Goal: Transaction & Acquisition: Purchase product/service

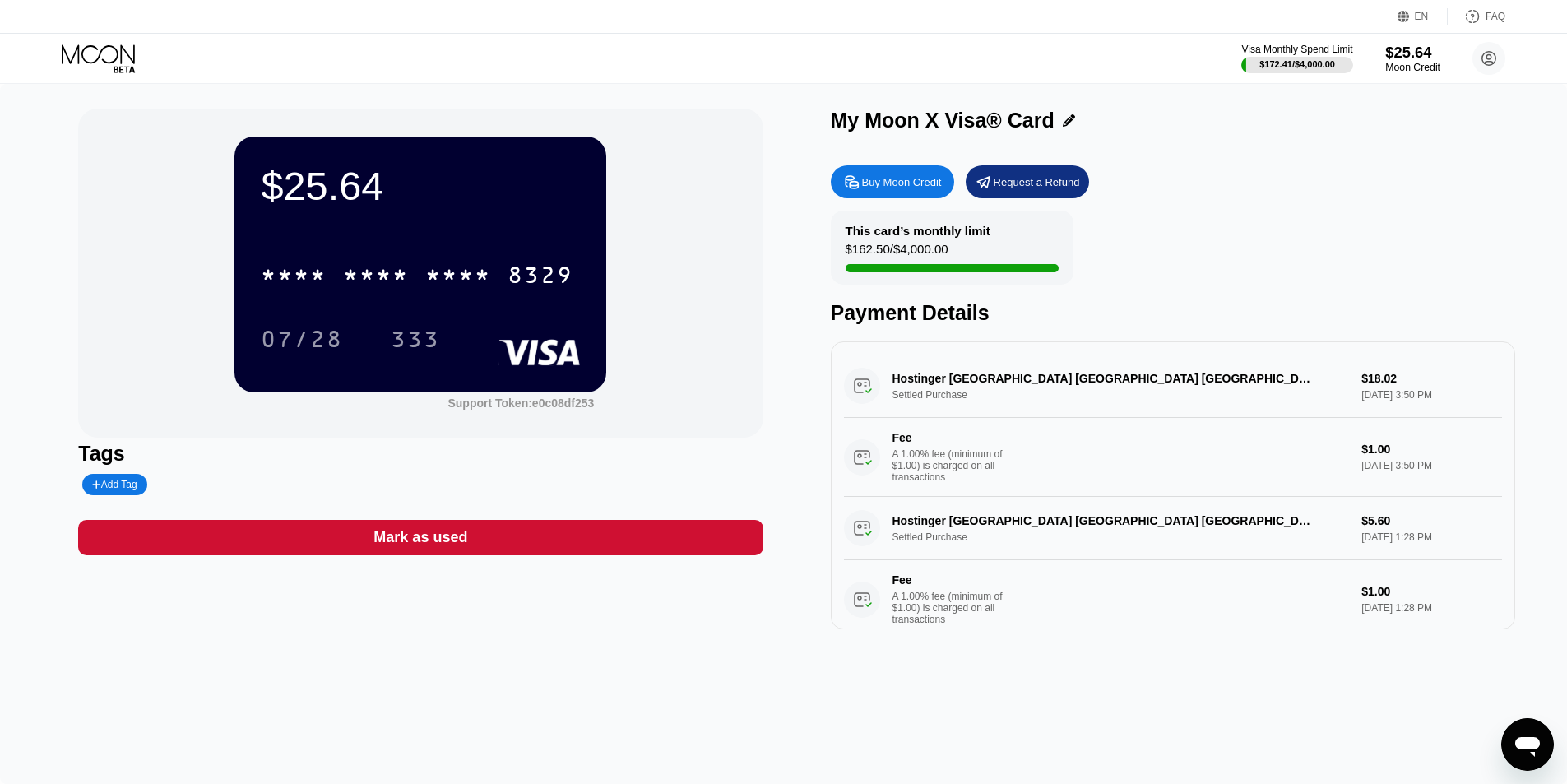
click at [1403, 54] on div "$25.64" at bounding box center [1413, 52] width 55 height 18
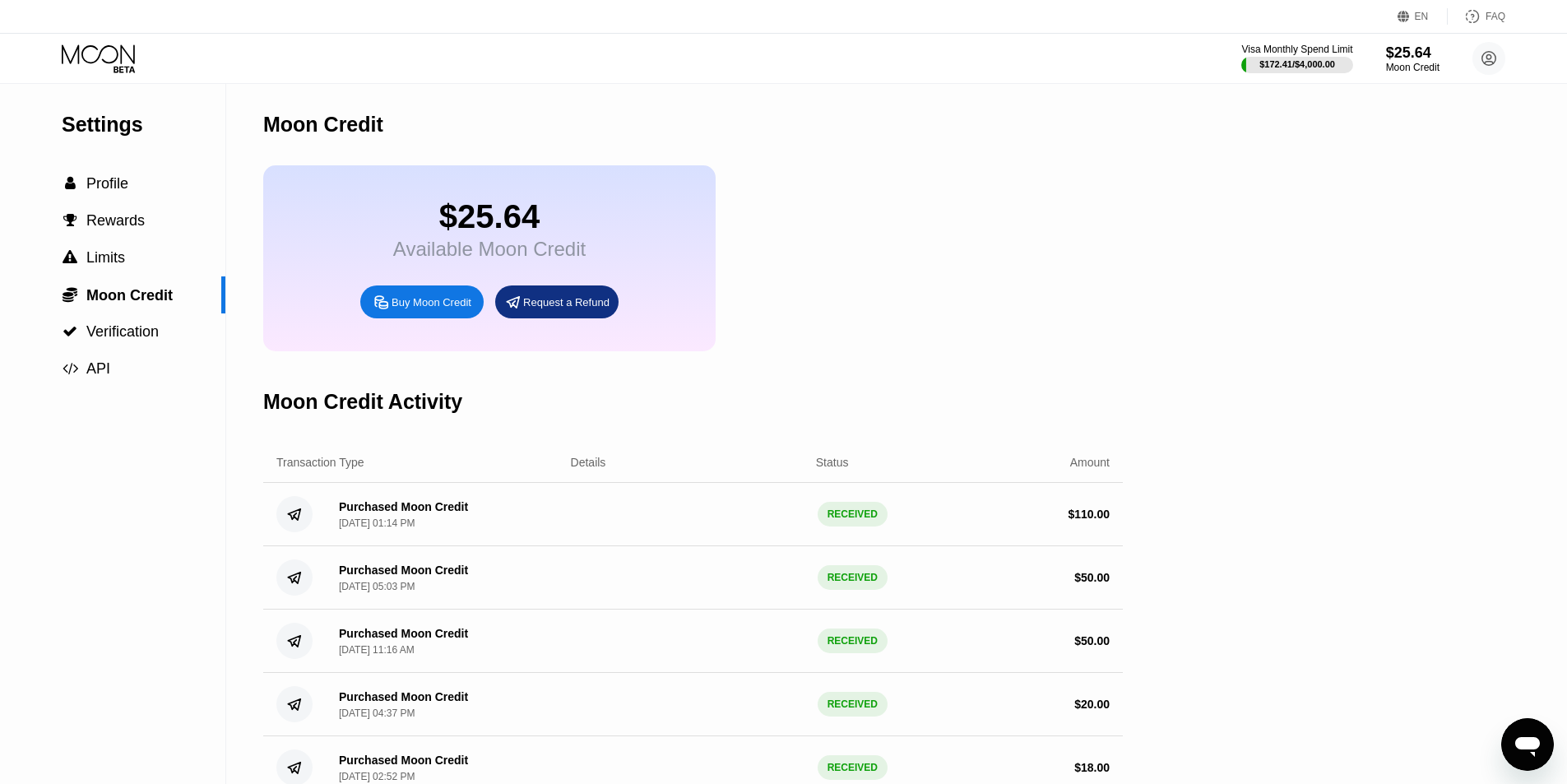
drag, startPoint x: 591, startPoint y: 545, endPoint x: 636, endPoint y: 481, distance: 78.2
click at [337, 523] on div "Purchased Moon Credit Sep 19, 2025, 01:14 PM RECEIVED $ 110.00" at bounding box center [693, 514] width 859 height 63
click at [938, 397] on div "Moon Credit Activity" at bounding box center [693, 401] width 859 height 82
drag, startPoint x: 814, startPoint y: 544, endPoint x: 640, endPoint y: 542, distance: 174.0
click at [607, 544] on div "Purchased Moon Credit Sep 19, 2025, 01:14 PM RECEIVED $ 110.00" at bounding box center [693, 514] width 859 height 63
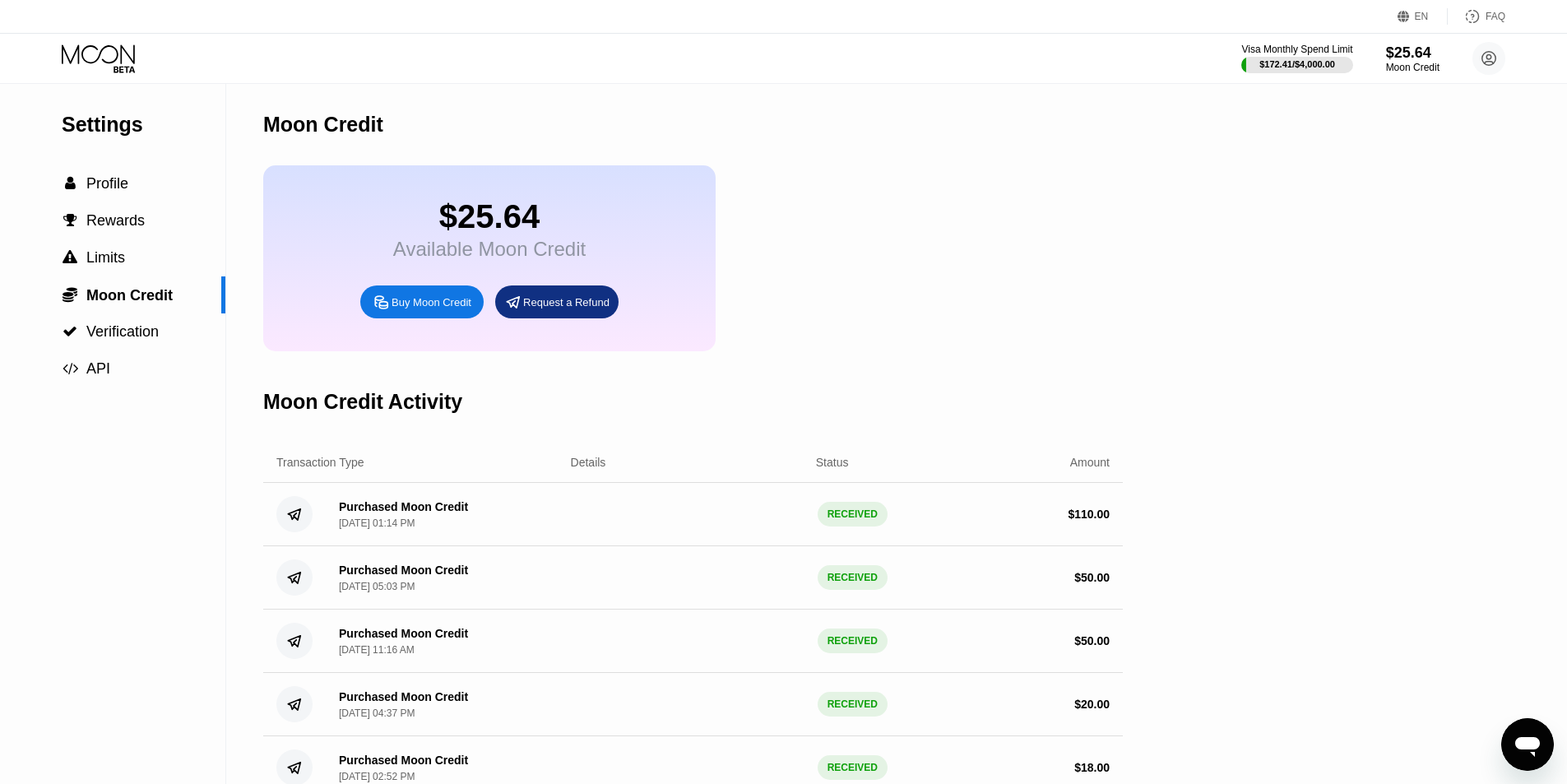
click at [1040, 395] on div "Moon Credit Activity" at bounding box center [693, 401] width 859 height 82
click at [426, 310] on div "Buy Moon Credit" at bounding box center [431, 302] width 80 height 14
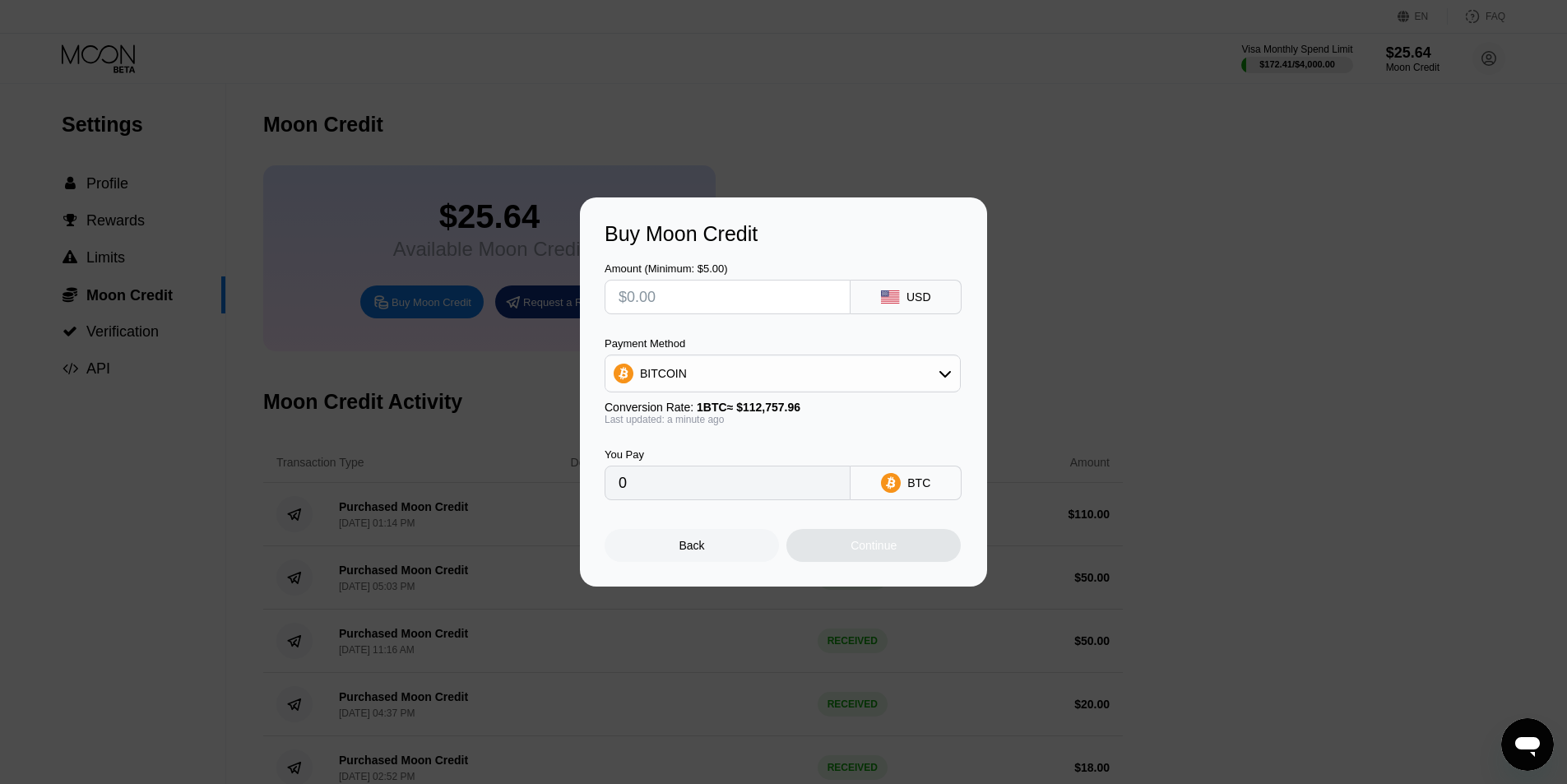
click at [762, 294] on input "text" at bounding box center [727, 296] width 218 height 33
click at [820, 373] on div "BITCOIN" at bounding box center [783, 373] width 354 height 33
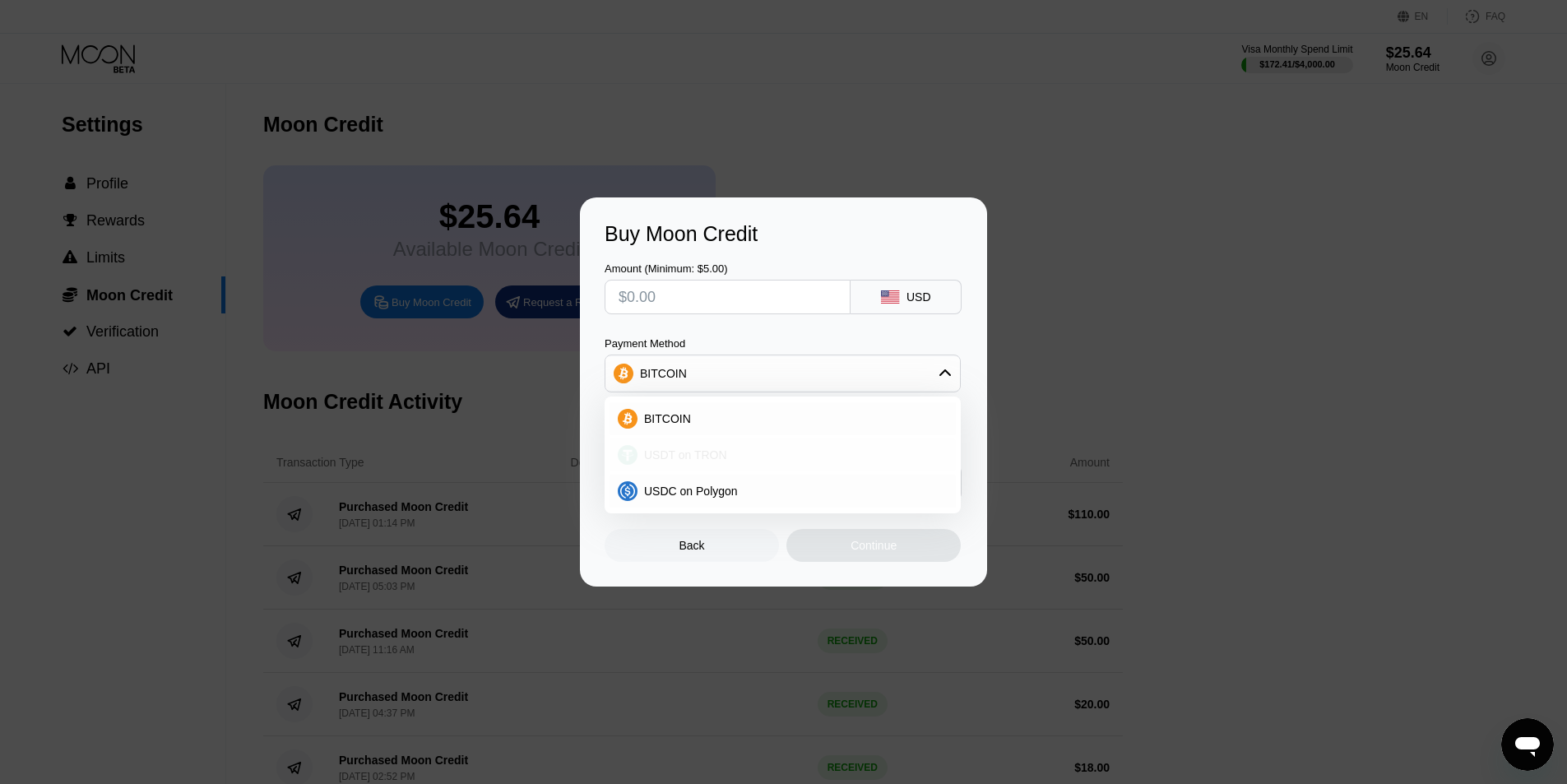
click at [741, 453] on div "USDT on TRON" at bounding box center [792, 454] width 310 height 13
type input "0.00"
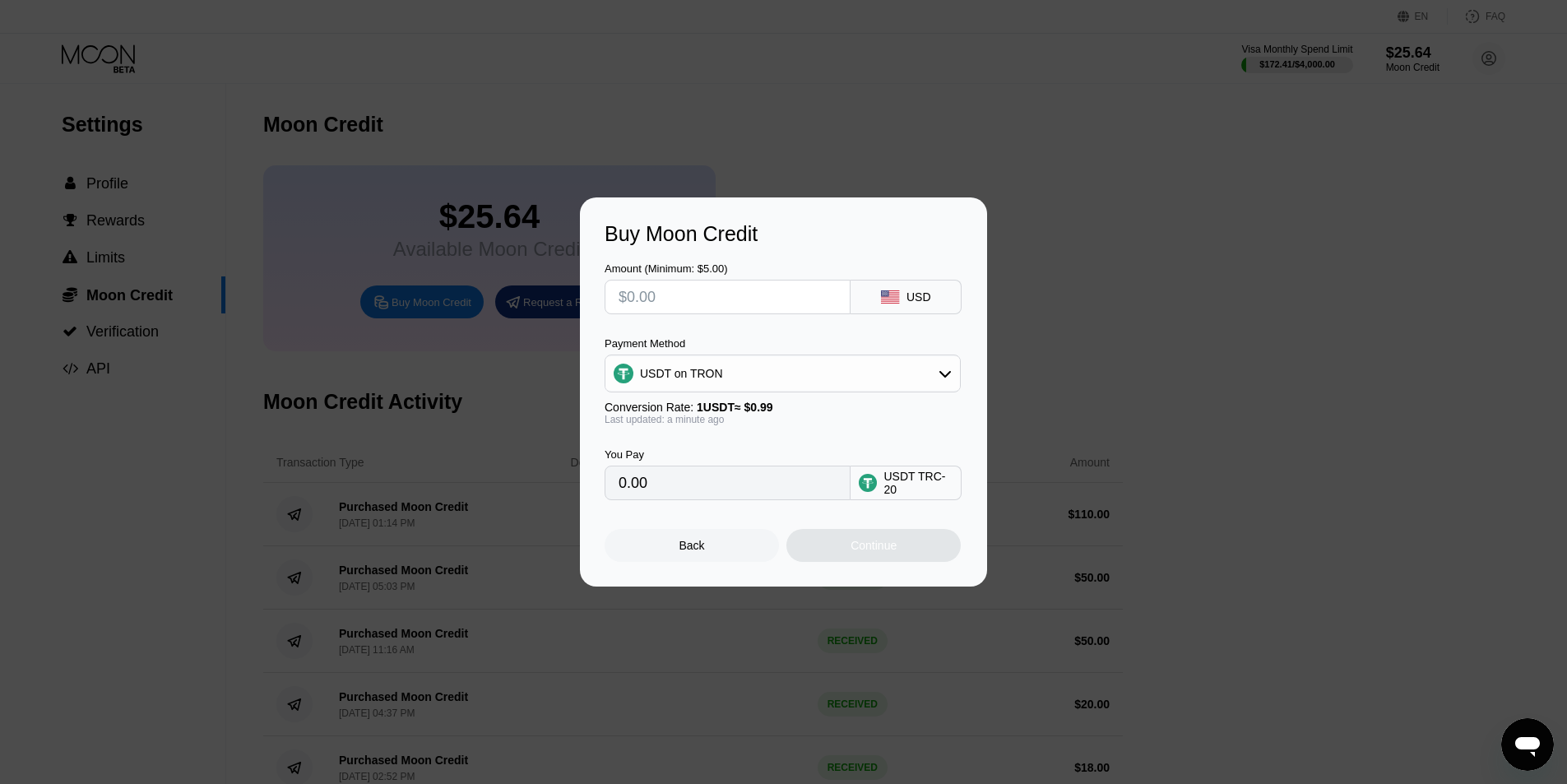
click at [775, 308] on input "text" at bounding box center [727, 296] width 218 height 33
type input "$1"
type input "1.01"
type input "0.00"
type input "$3"
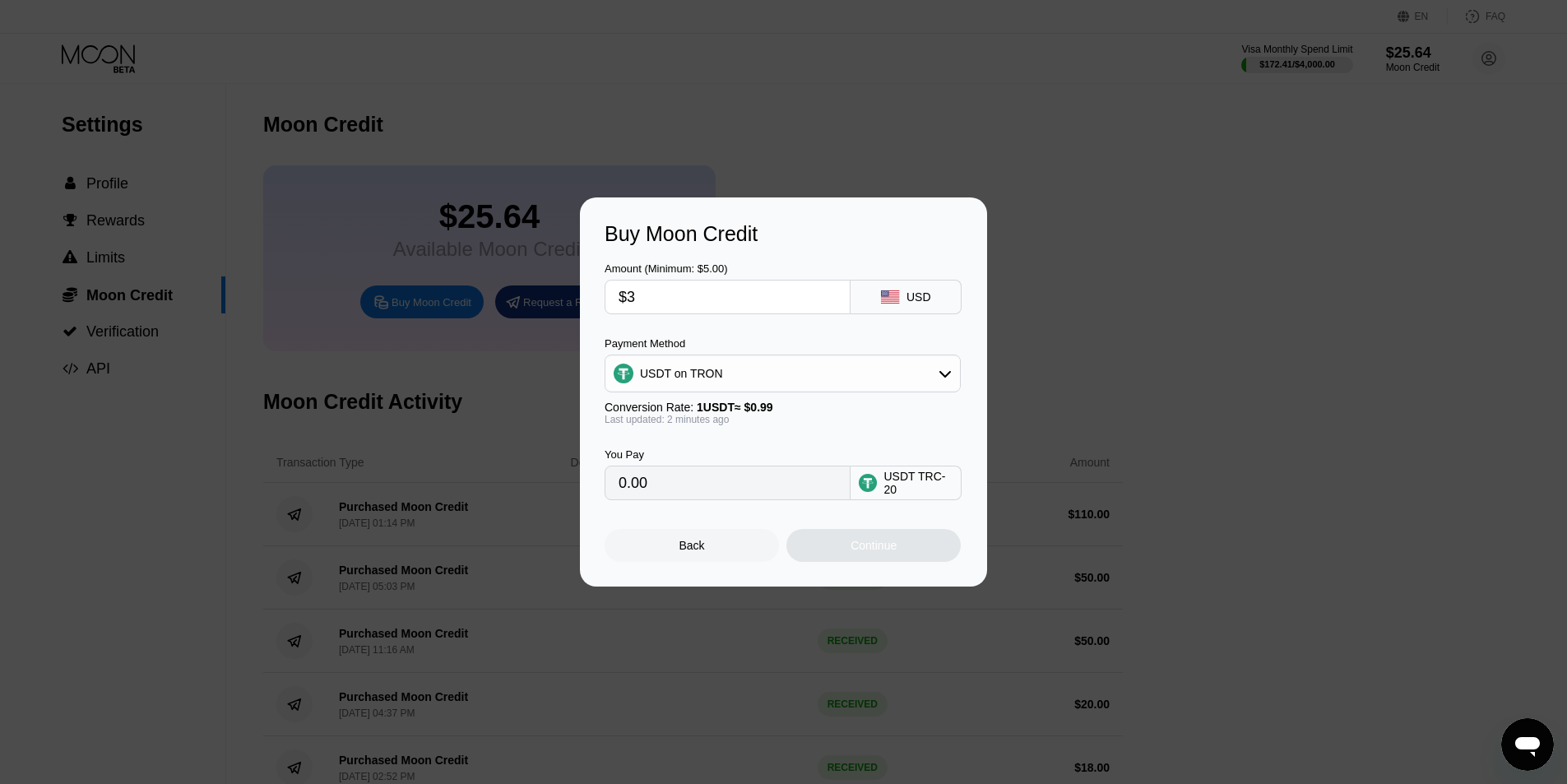
type input "3.03"
type input "$30"
type input "30.30"
type input "$300"
type input "303.03"
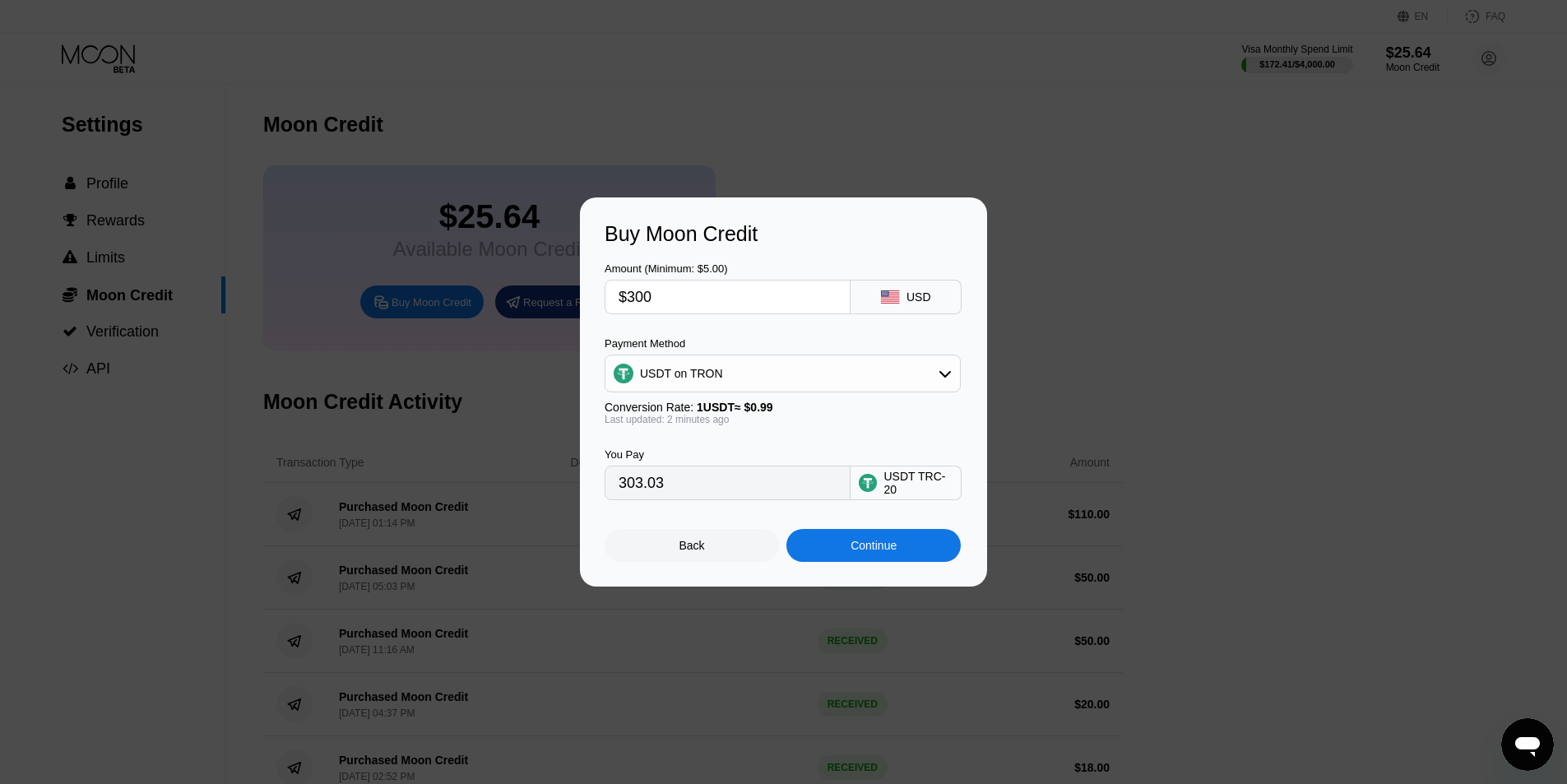
type input "$30"
type input "30.30"
type input "$3"
type input "3.03"
drag, startPoint x: 907, startPoint y: 386, endPoint x: 908, endPoint y: 395, distance: 9.1
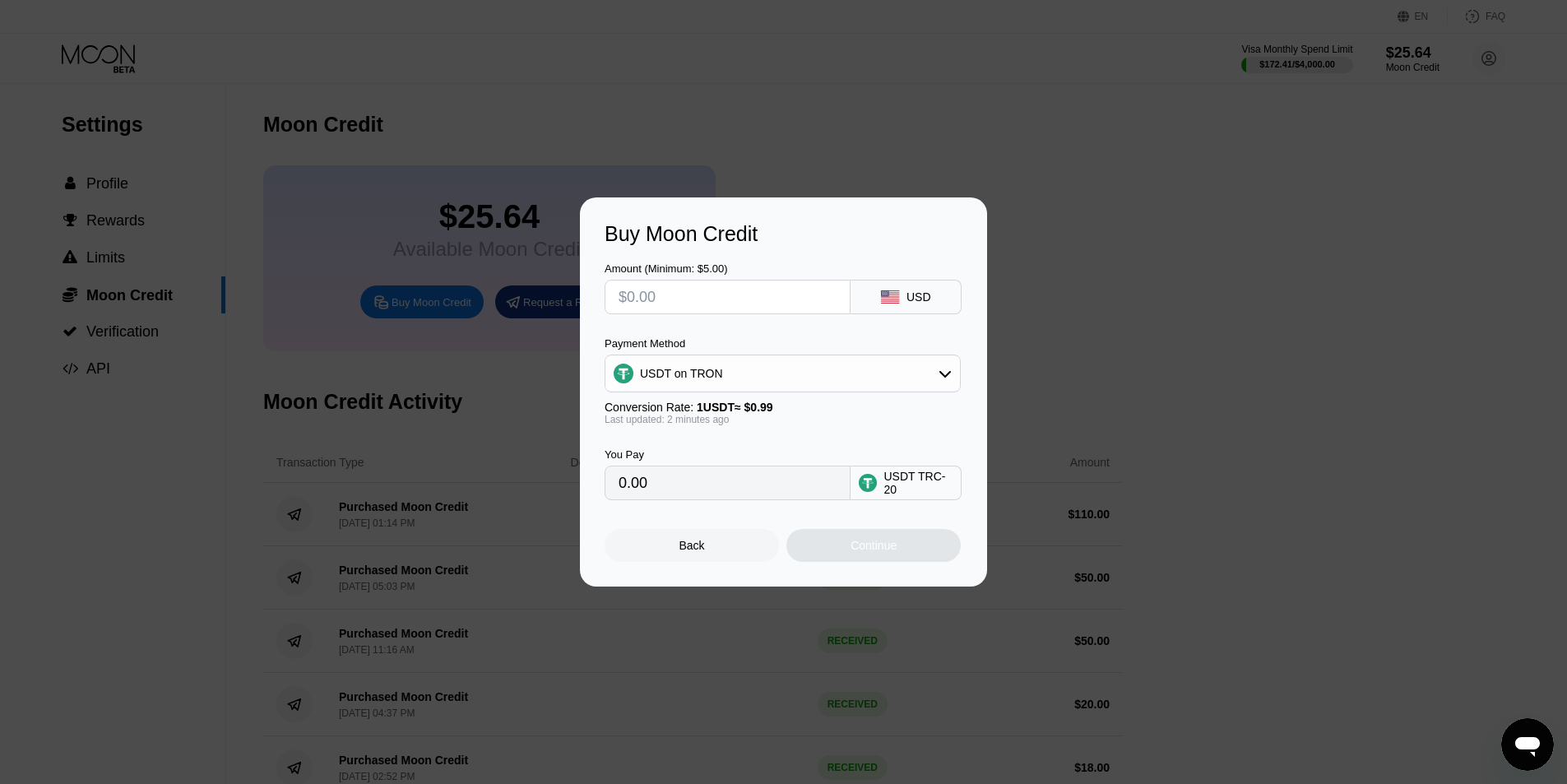
click at [910, 387] on div "USDT on TRON" at bounding box center [783, 373] width 354 height 33
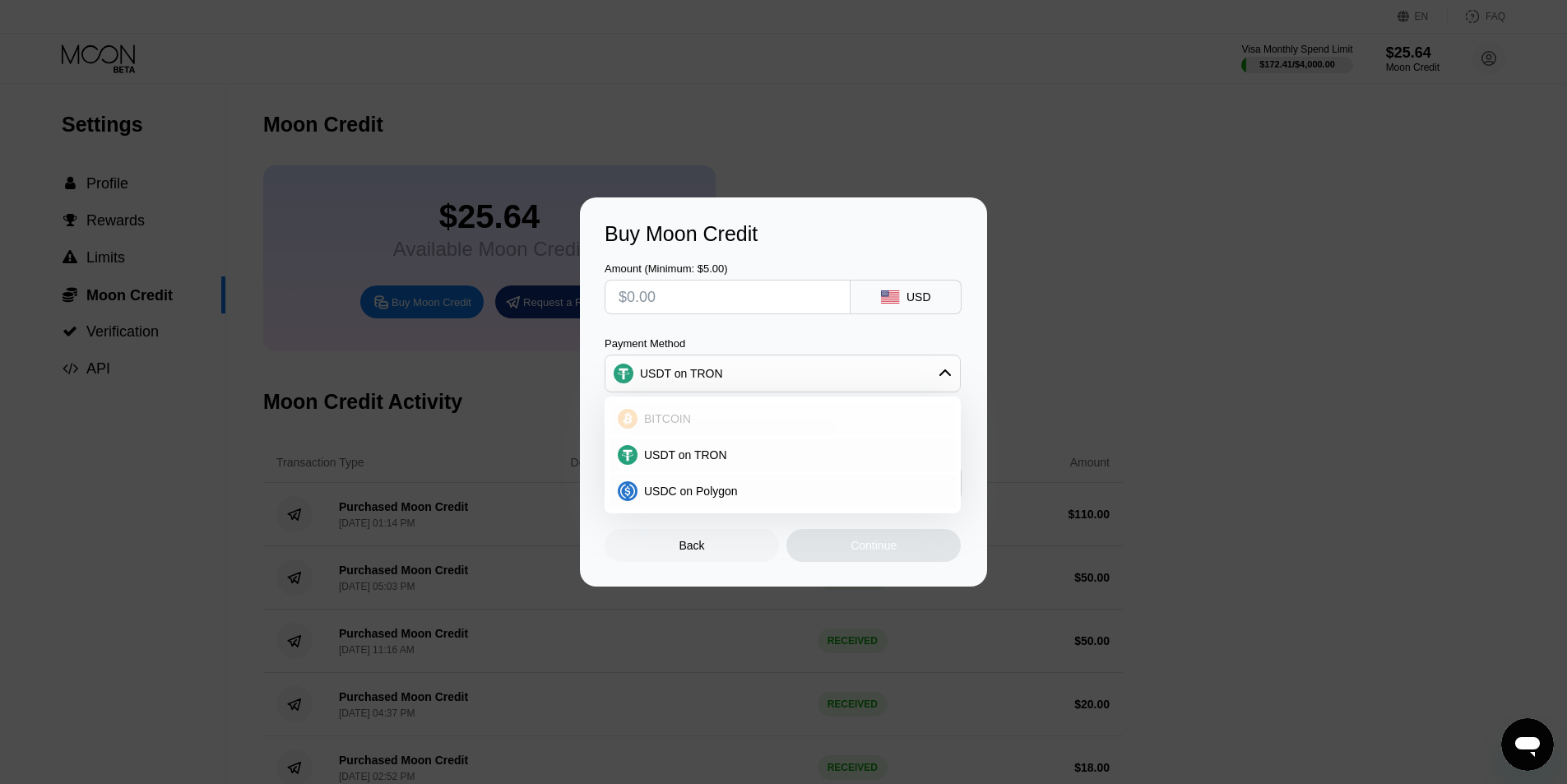
click at [771, 429] on div "BITCOIN" at bounding box center [783, 418] width 346 height 33
type input "0"
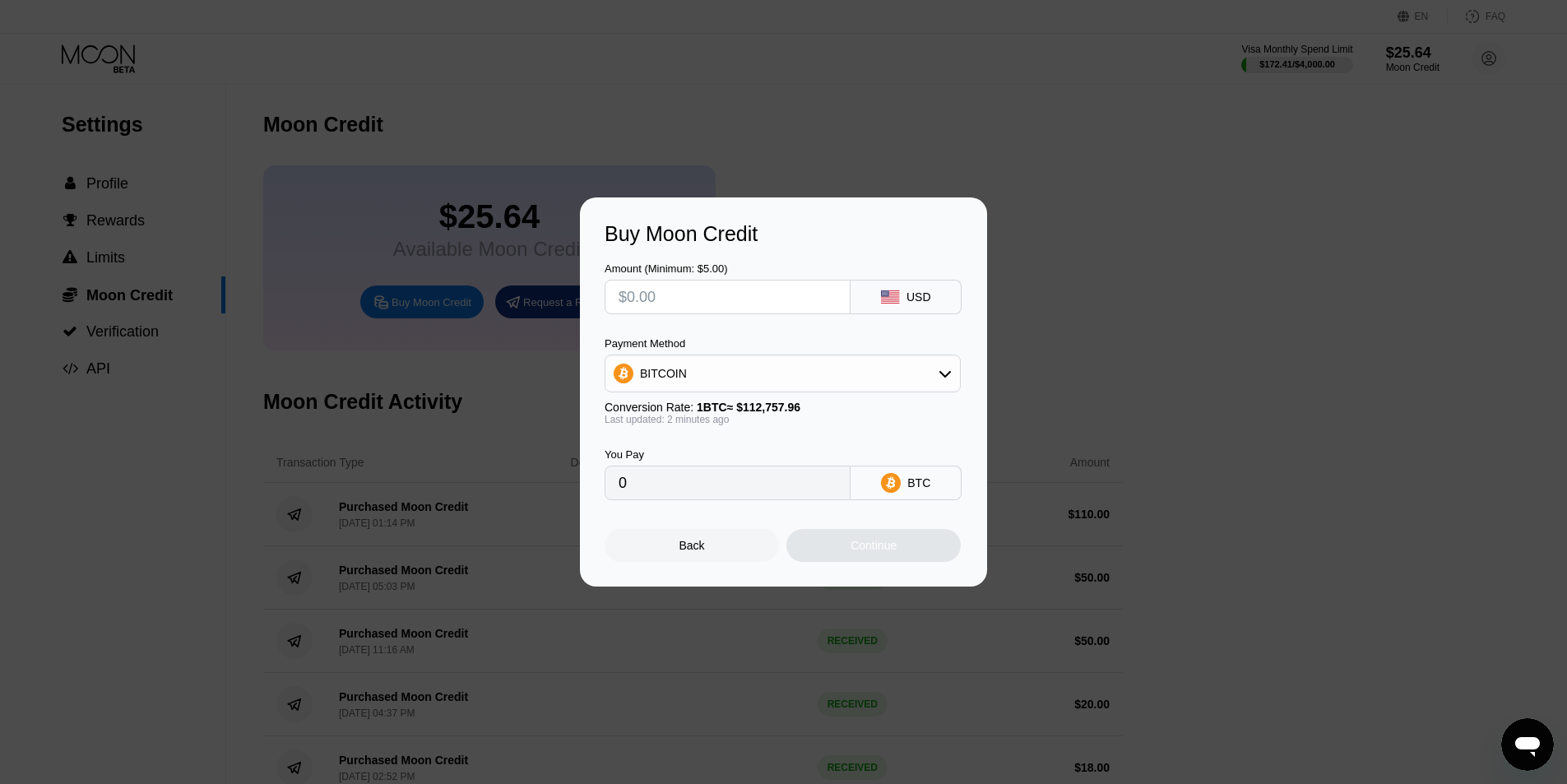
drag, startPoint x: 736, startPoint y: 310, endPoint x: 748, endPoint y: 299, distance: 16.3
click at [742, 307] on input "text" at bounding box center [727, 296] width 218 height 33
type input "$3"
type input "0.00002661"
type input "$30"
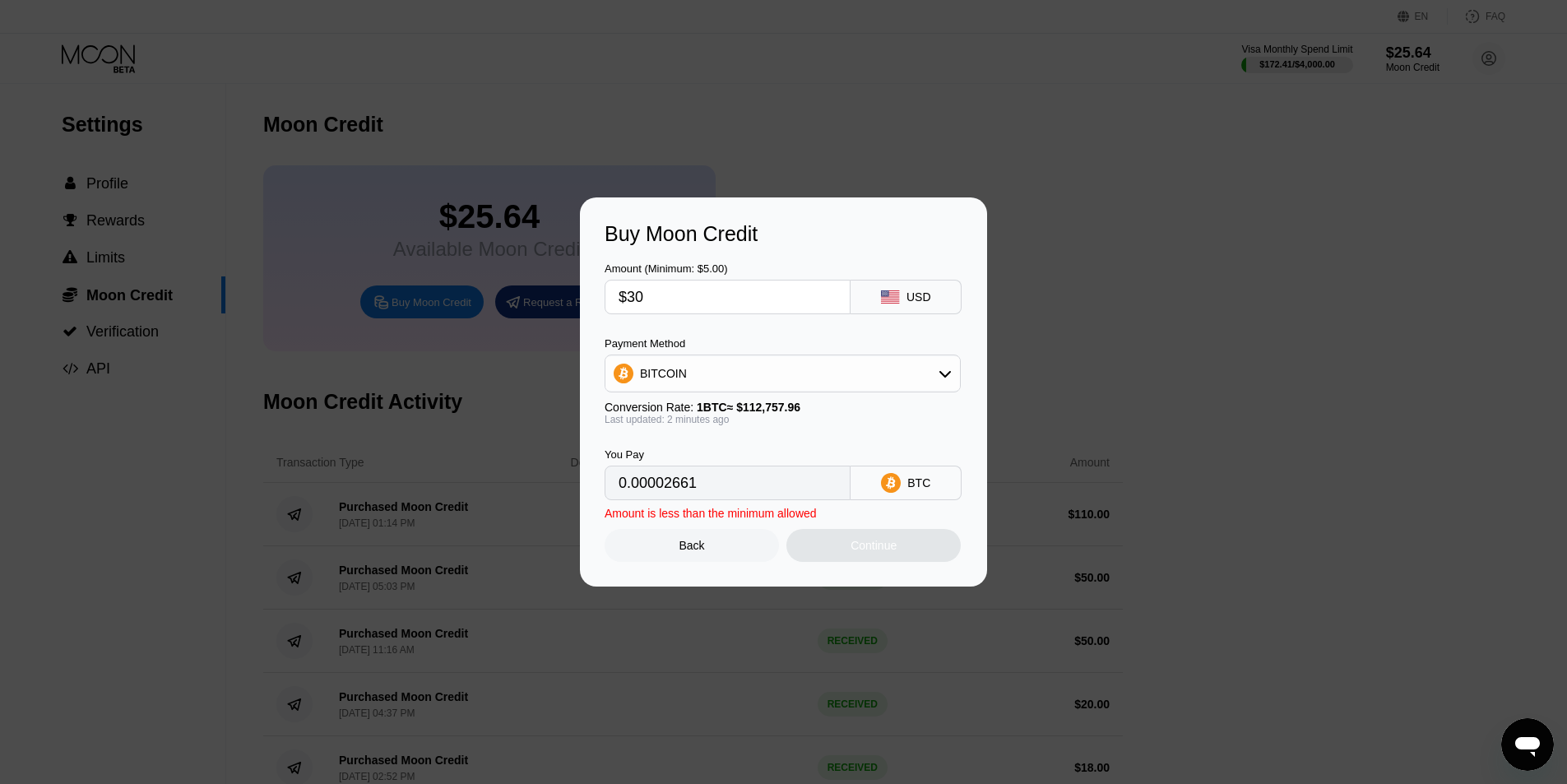
type input "0.00026606"
type input "$300"
type input "0.00266057"
type input "$300"
click at [880, 541] on div "Continue" at bounding box center [873, 544] width 175 height 33
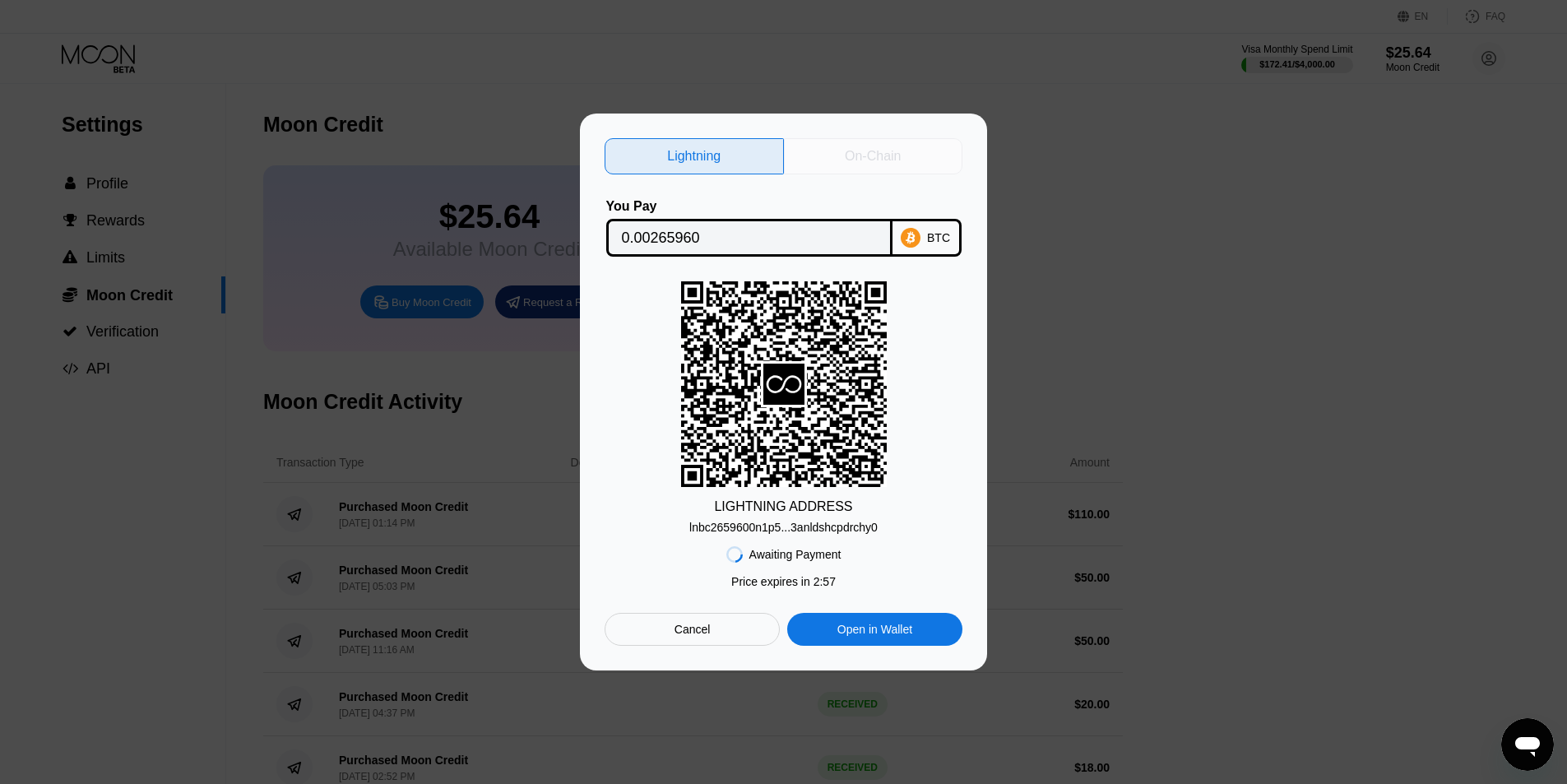
click at [845, 156] on div "On-Chain" at bounding box center [872, 156] width 56 height 17
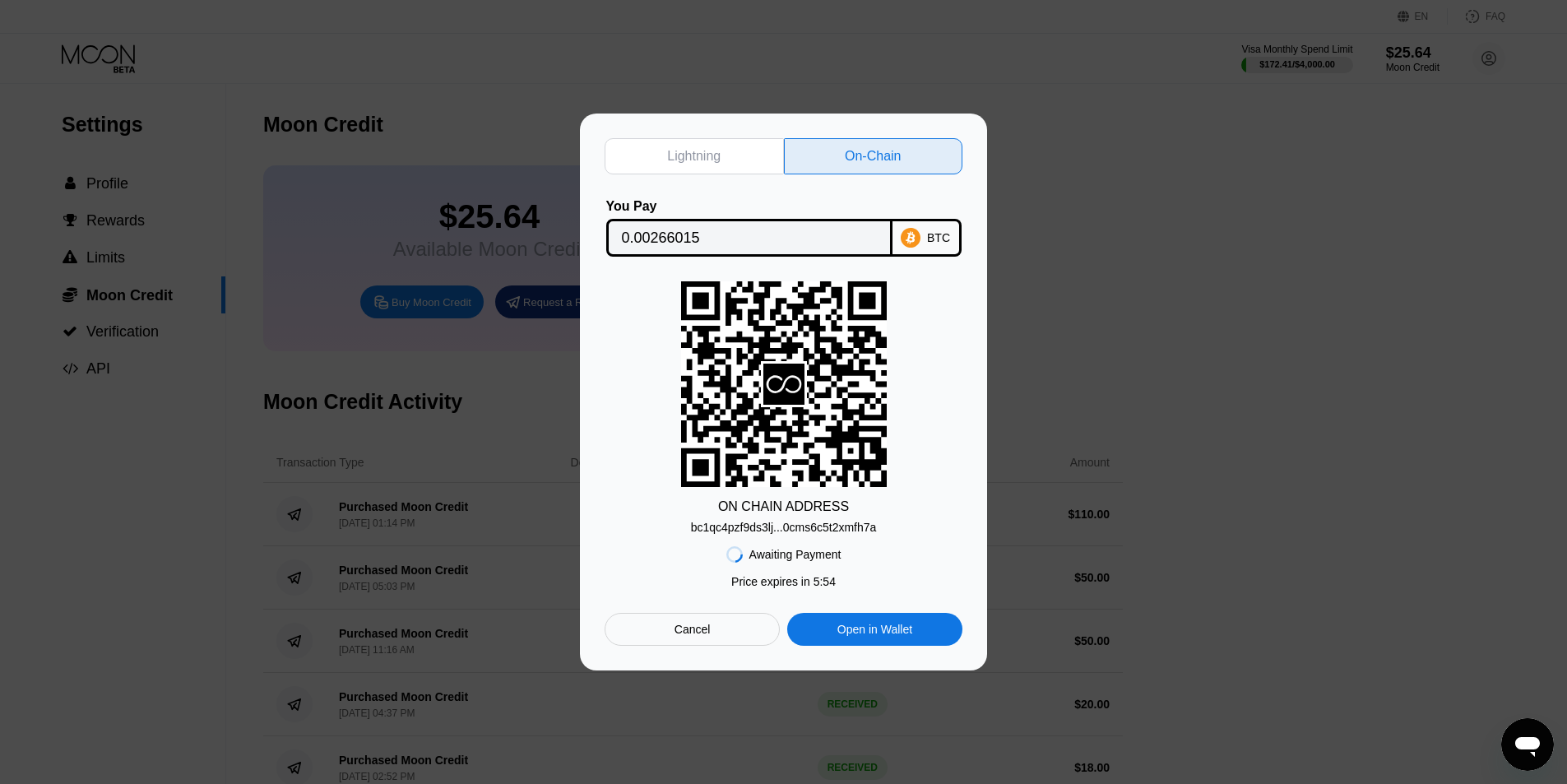
click at [843, 527] on div "bc1qc4pzf9ds3lj...0cms6c5t2xmfh7a" at bounding box center [784, 527] width 186 height 13
click at [776, 238] on input "0.00266015" at bounding box center [749, 237] width 255 height 33
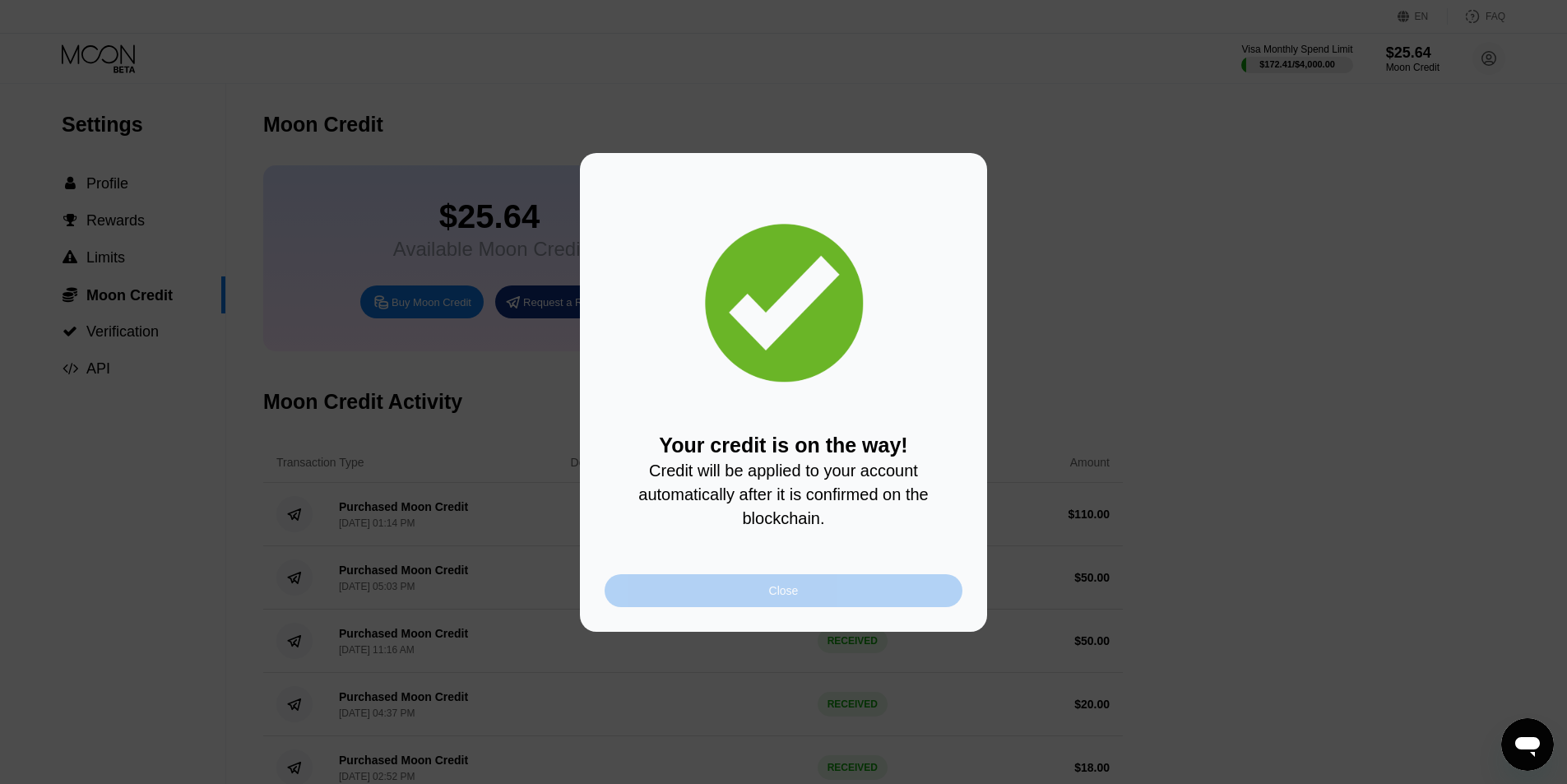
click at [866, 591] on div "Close" at bounding box center [784, 590] width 358 height 33
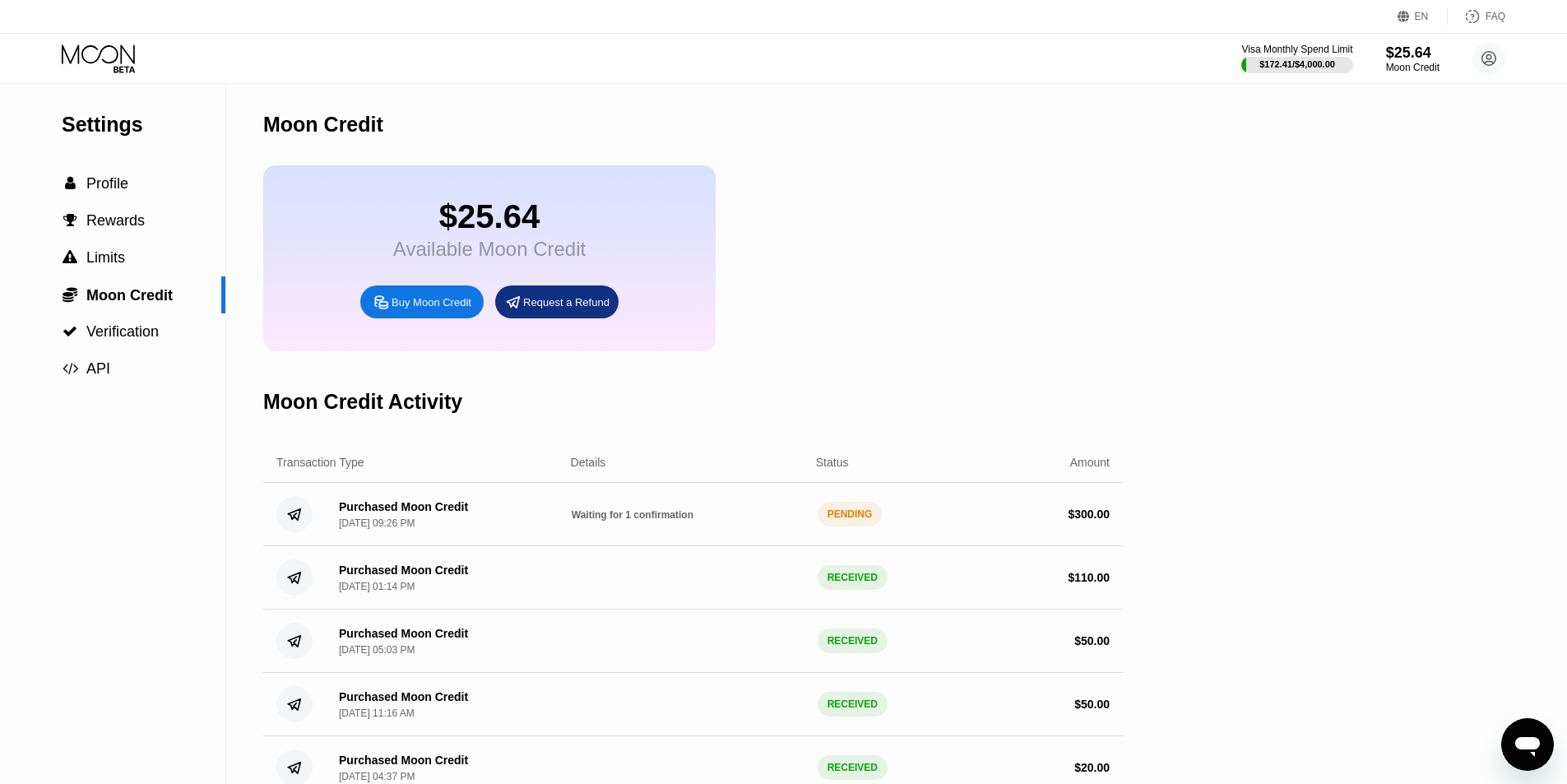
drag, startPoint x: 948, startPoint y: 523, endPoint x: 838, endPoint y: 523, distance: 110.0
click at [838, 523] on div "Purchased Moon Credit Sep 24, 2025, 09:26 PM Waiting for 1 confirmation PENDING…" at bounding box center [693, 514] width 859 height 63
drag, startPoint x: 1027, startPoint y: 299, endPoint x: 1019, endPoint y: 296, distance: 8.5
click at [1027, 299] on div "$25.64 Available Moon Credit Buy Moon Credit Request a Refund" at bounding box center [693, 258] width 859 height 185
